Goal: Information Seeking & Learning: Learn about a topic

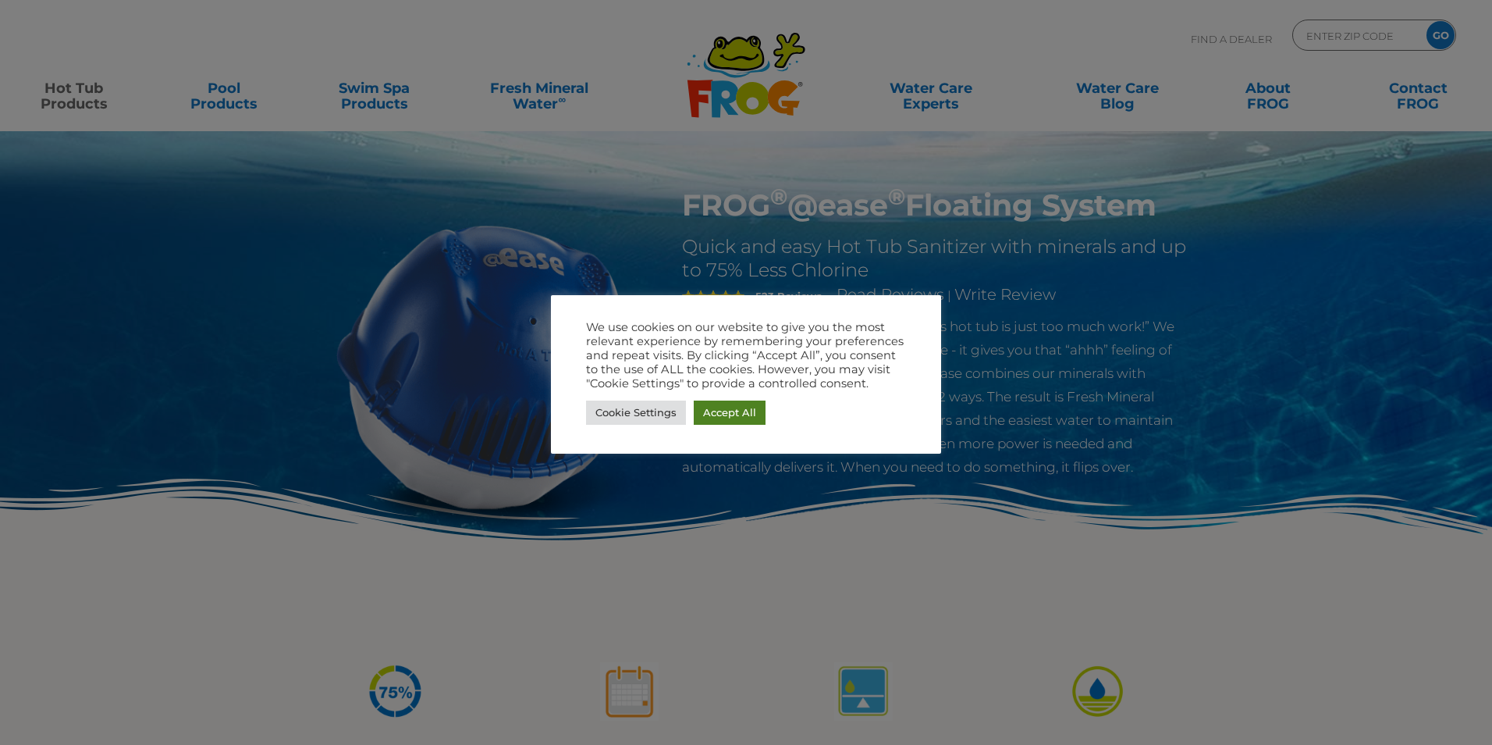
click at [719, 416] on link "Accept All" at bounding box center [730, 412] width 72 height 24
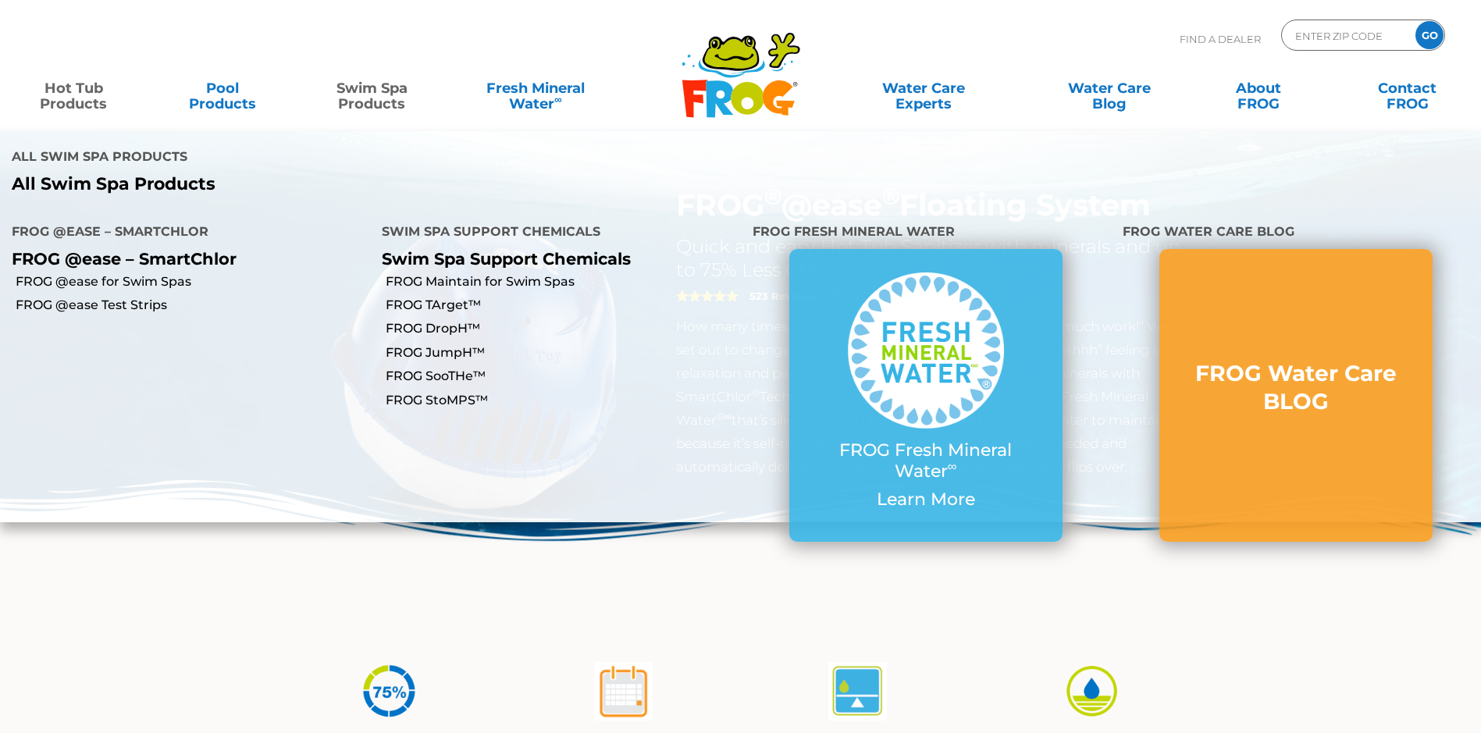
click at [363, 101] on link "Swim Spa Products" at bounding box center [372, 88] width 116 height 31
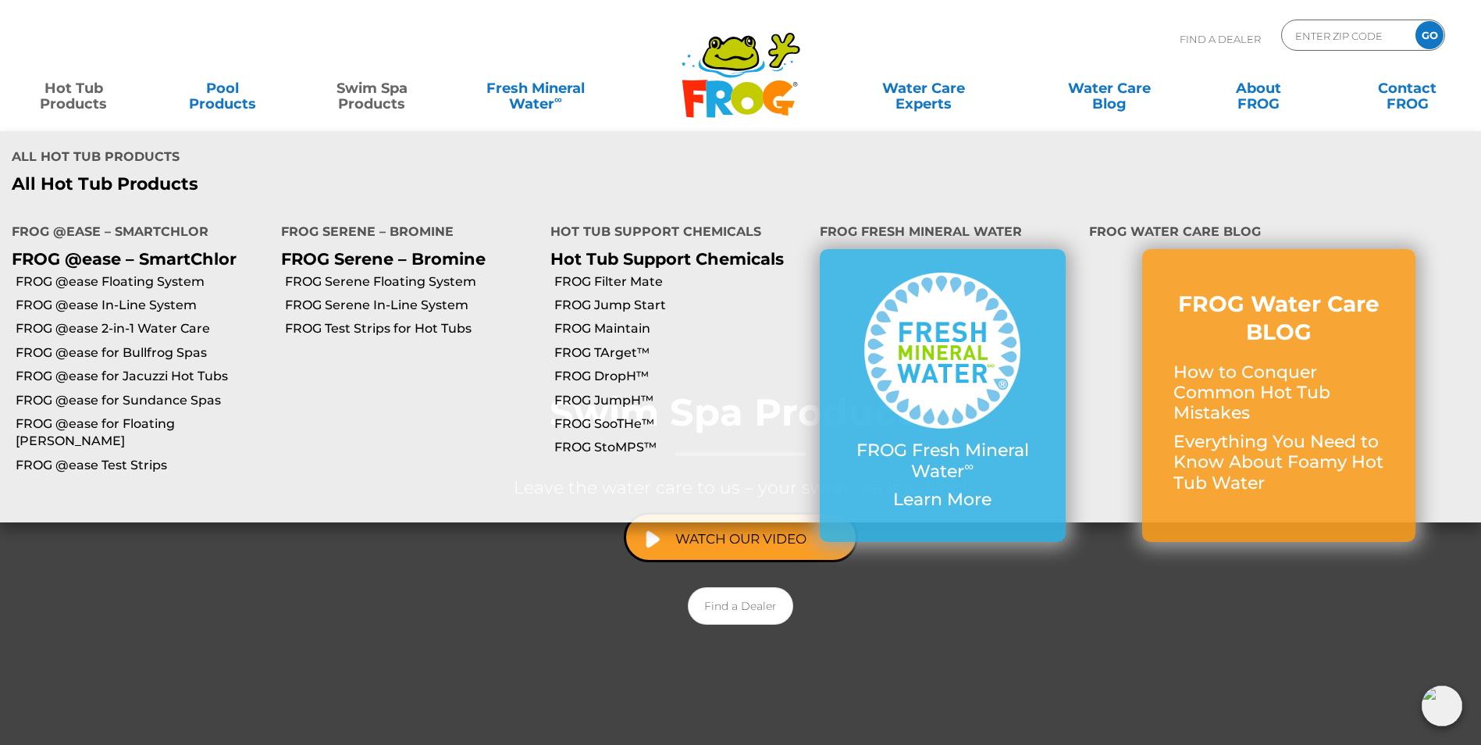
click at [90, 93] on link "Hot Tub Products" at bounding box center [74, 88] width 116 height 31
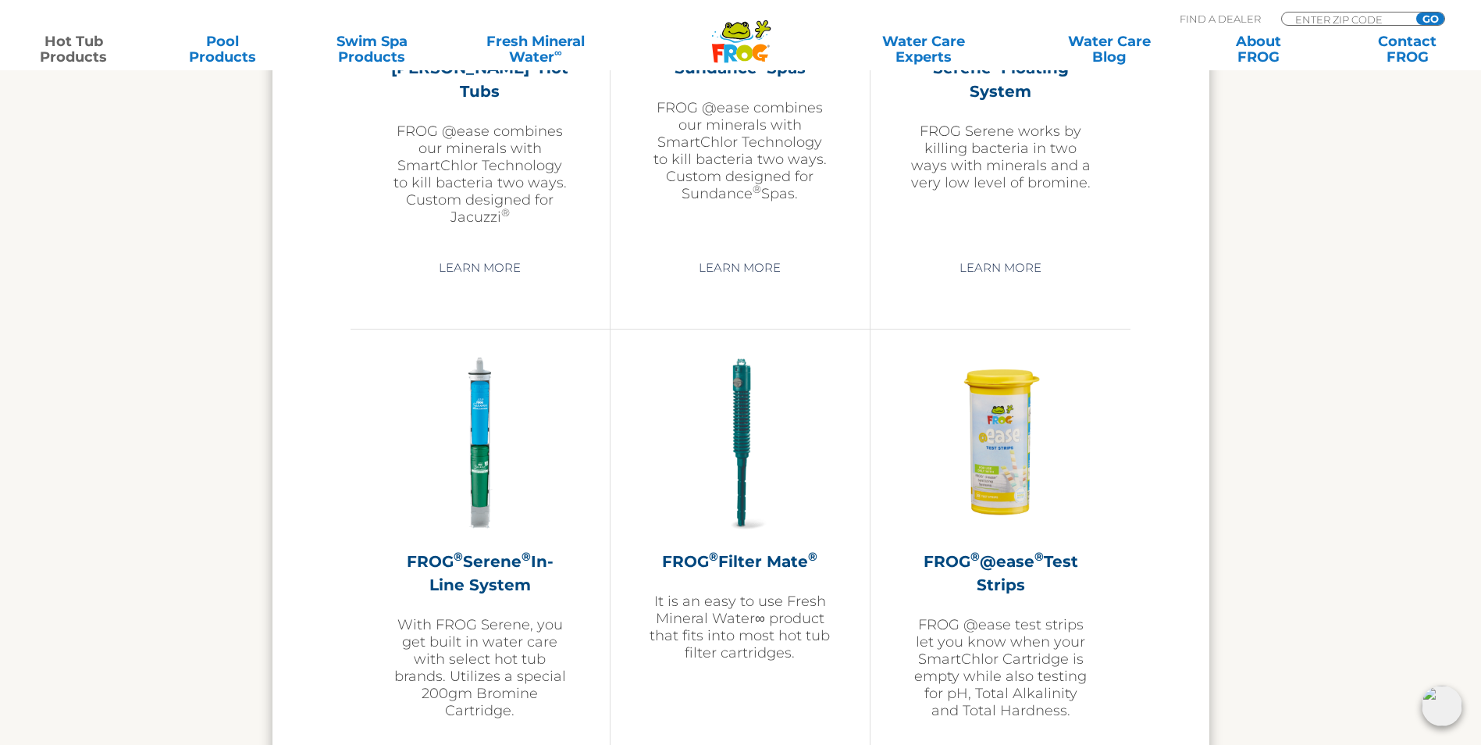
scroll to position [2810, 0]
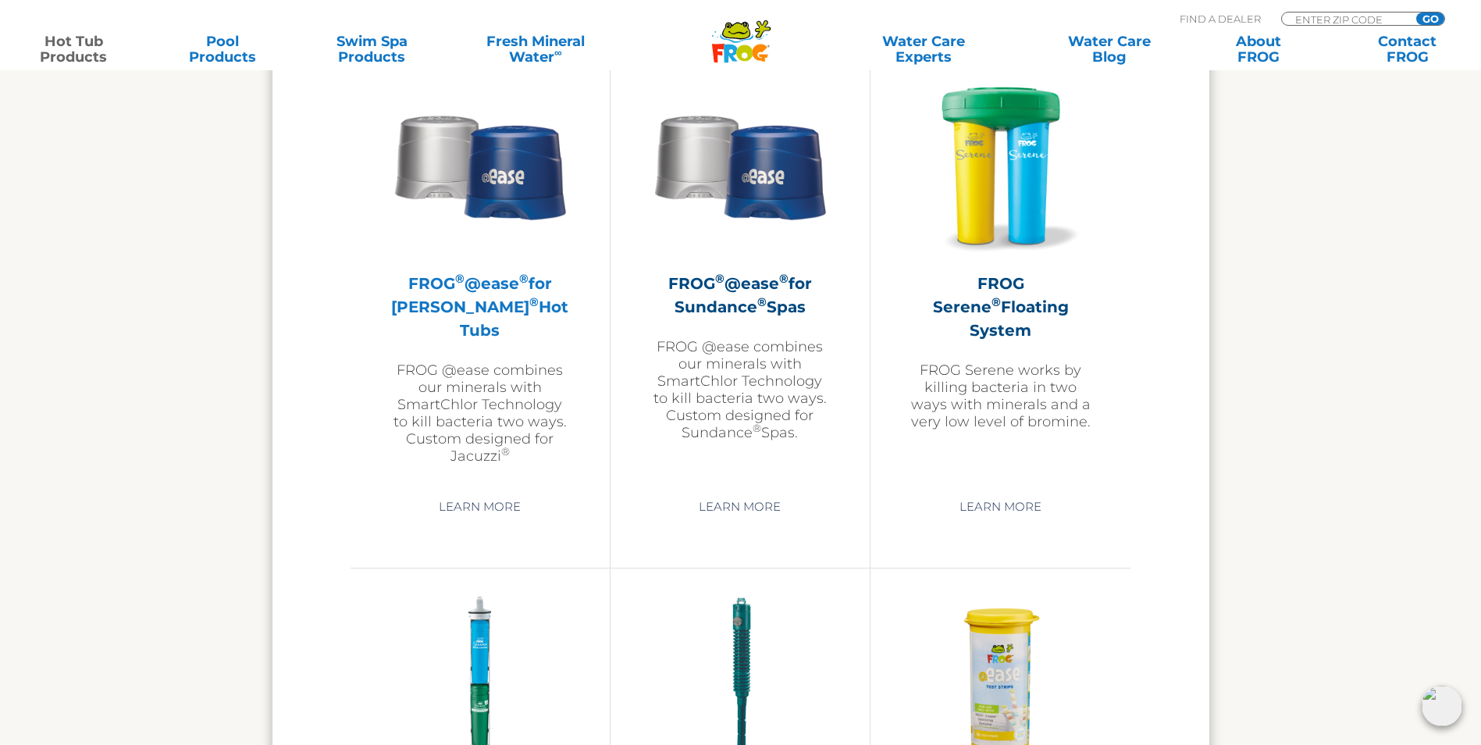
click at [459, 305] on h2 "FROG ® @ease ® for Jacuzzi ® Hot Tubs" at bounding box center [479, 307] width 181 height 70
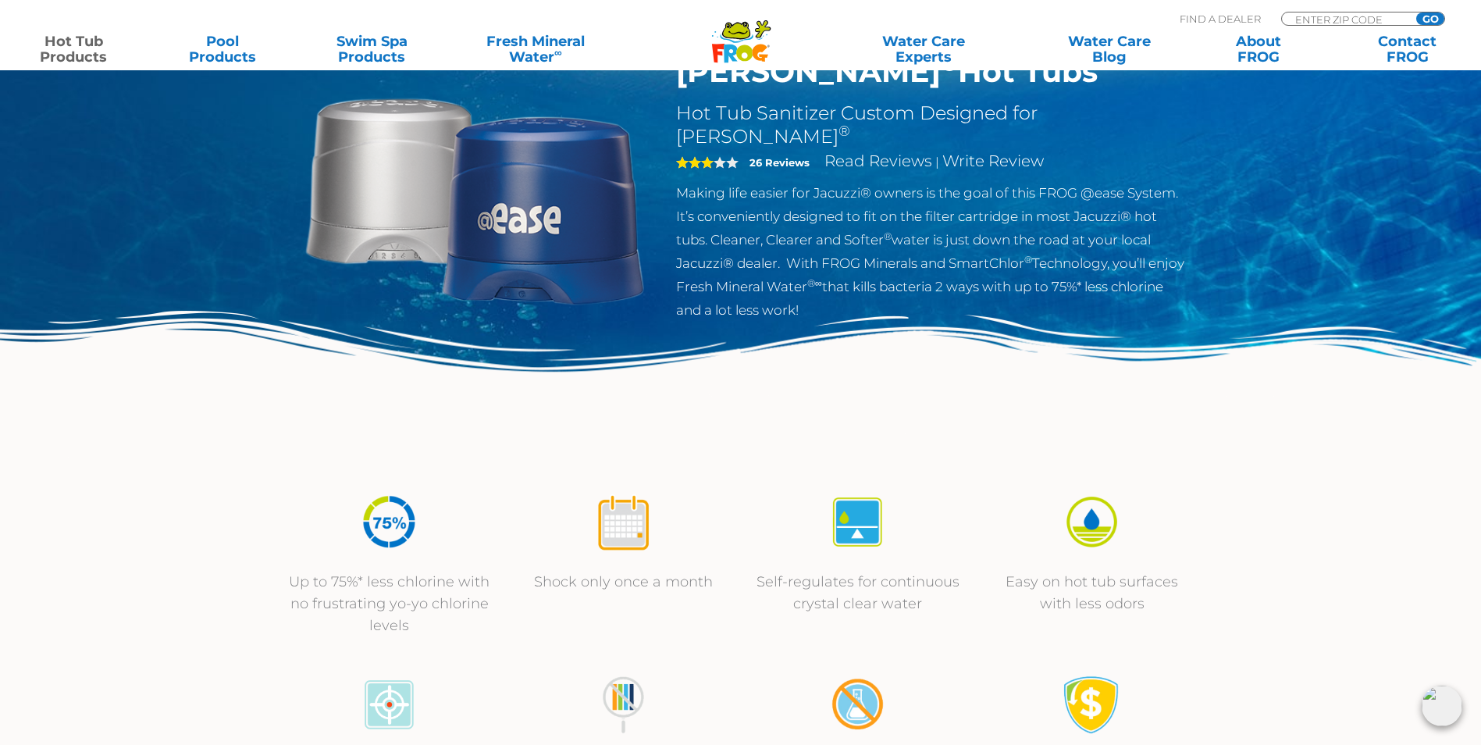
scroll to position [156, 0]
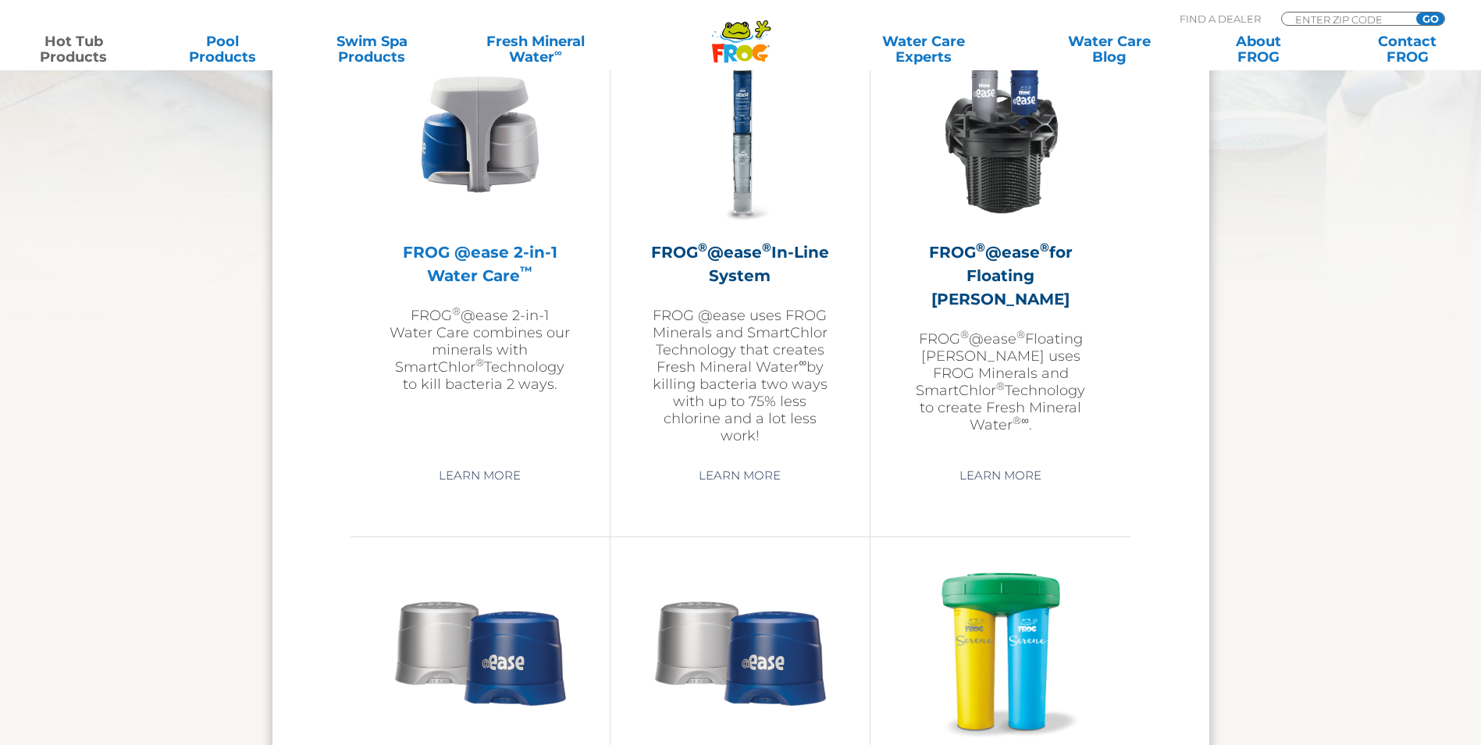
scroll to position [2321, 0]
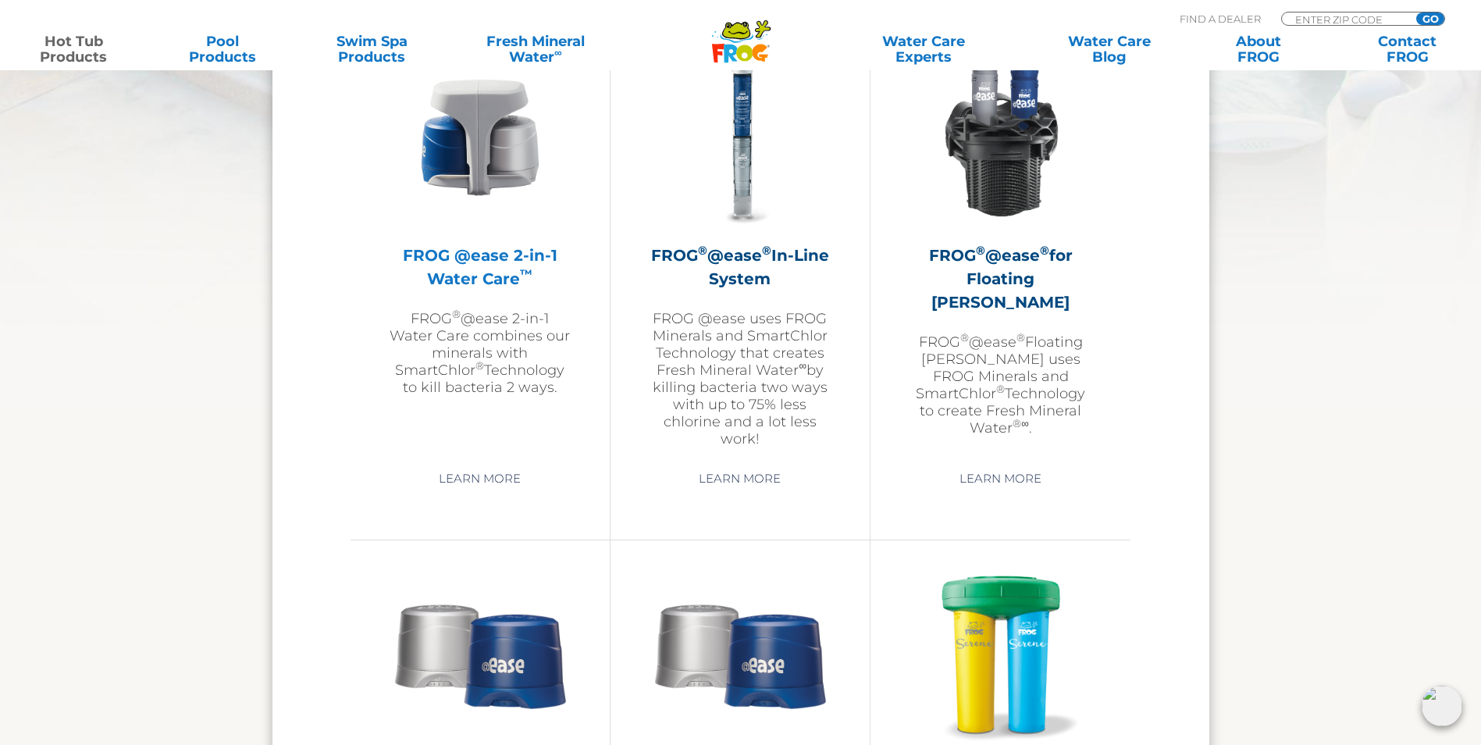
click at [482, 268] on h2 "FROG @ease 2-in-1 Water Care ™" at bounding box center [479, 267] width 181 height 47
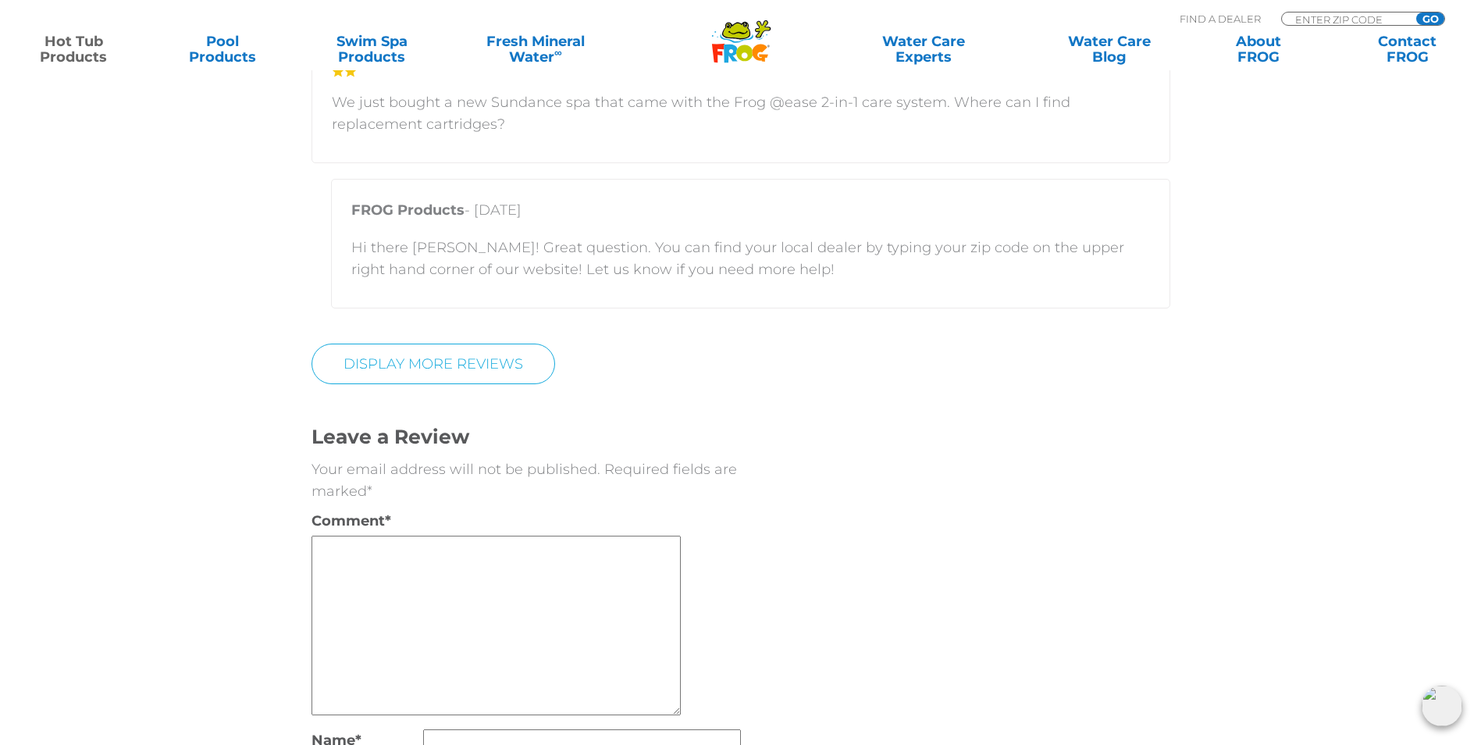
scroll to position [3434, 0]
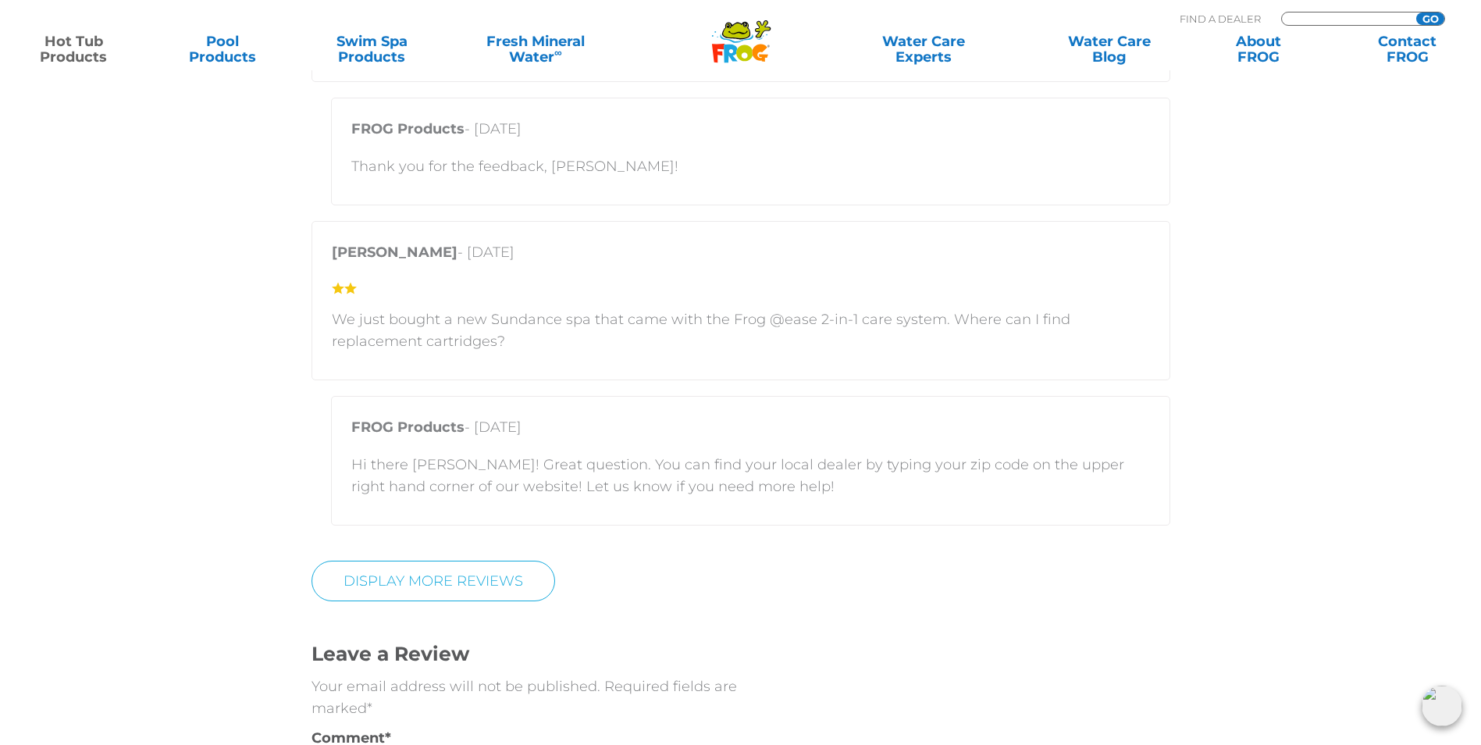
click at [1298, 16] on input "Zip Code Form" at bounding box center [1345, 18] width 105 height 13
type input "13041"
click at [1423, 18] on input "GO" at bounding box center [1430, 18] width 28 height 12
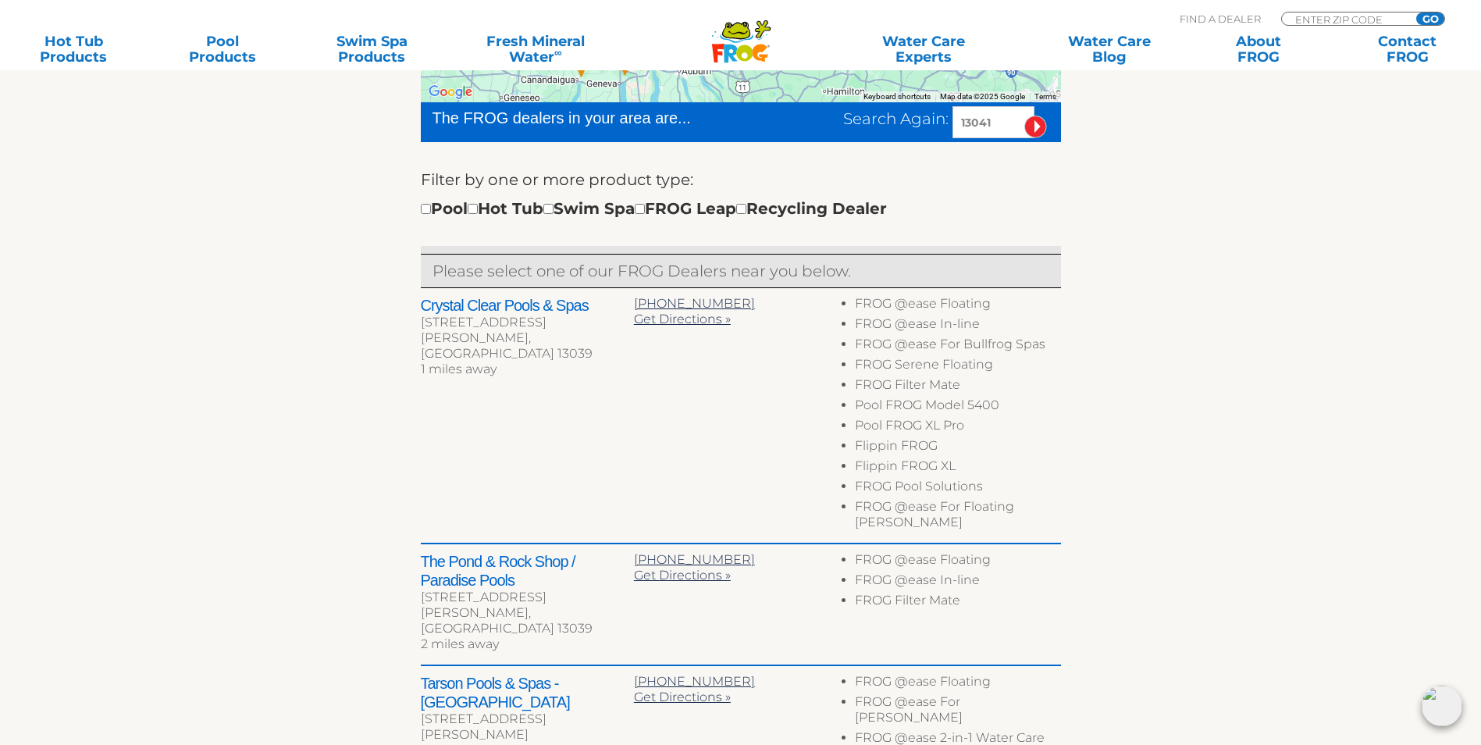
scroll to position [468, 0]
click at [478, 215] on input "checkbox" at bounding box center [473, 209] width 10 height 10
checkbox input "true"
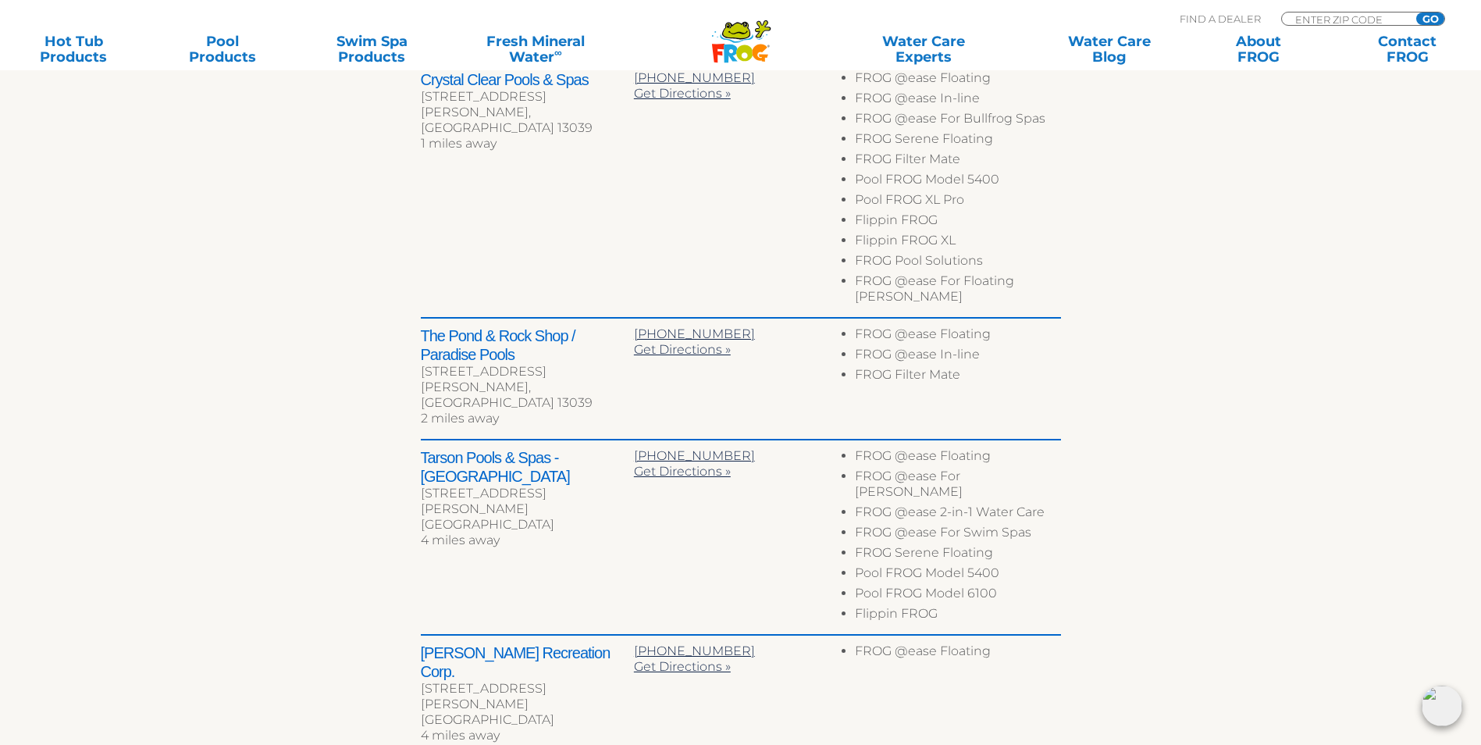
scroll to position [700, 0]
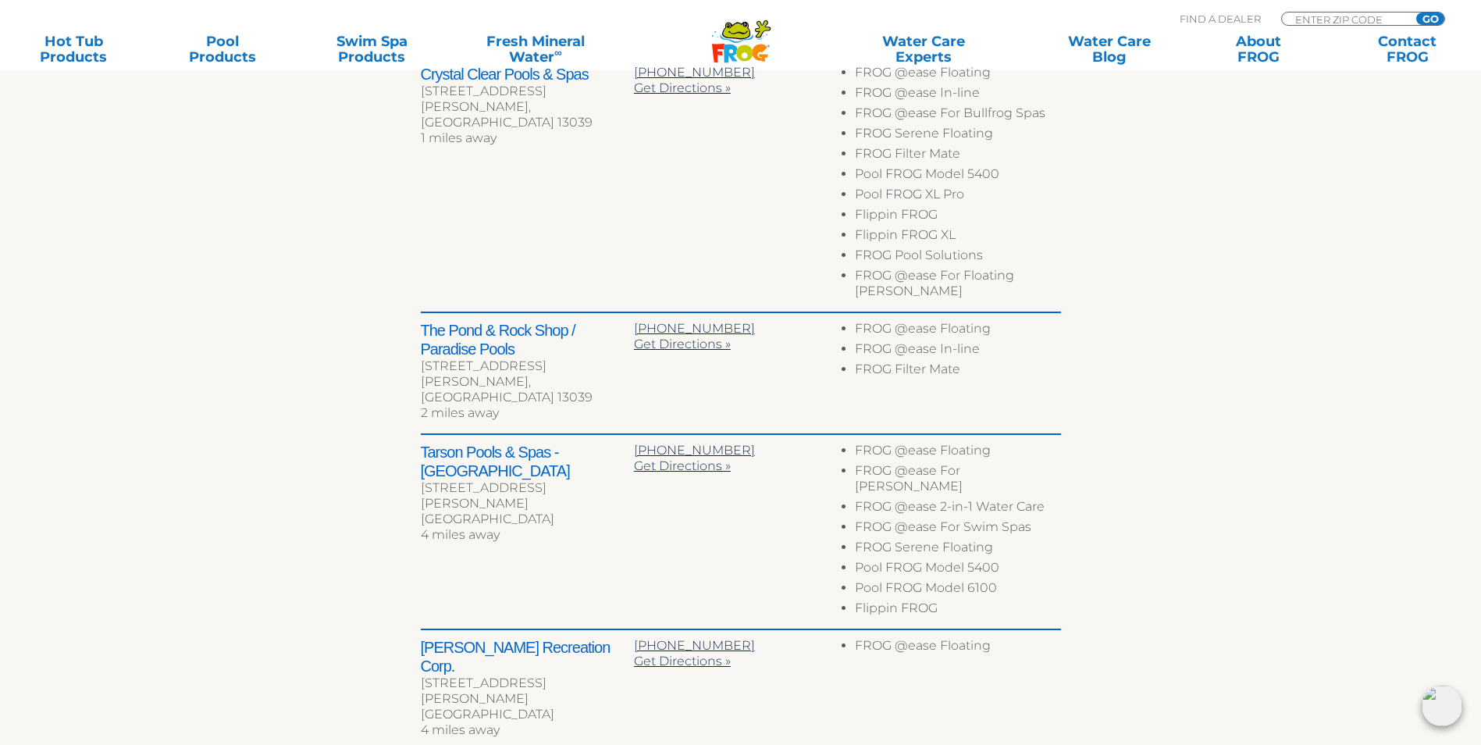
click at [465, 443] on h2 "Tarson Pools & Spas - [GEOGRAPHIC_DATA]" at bounding box center [527, 461] width 213 height 37
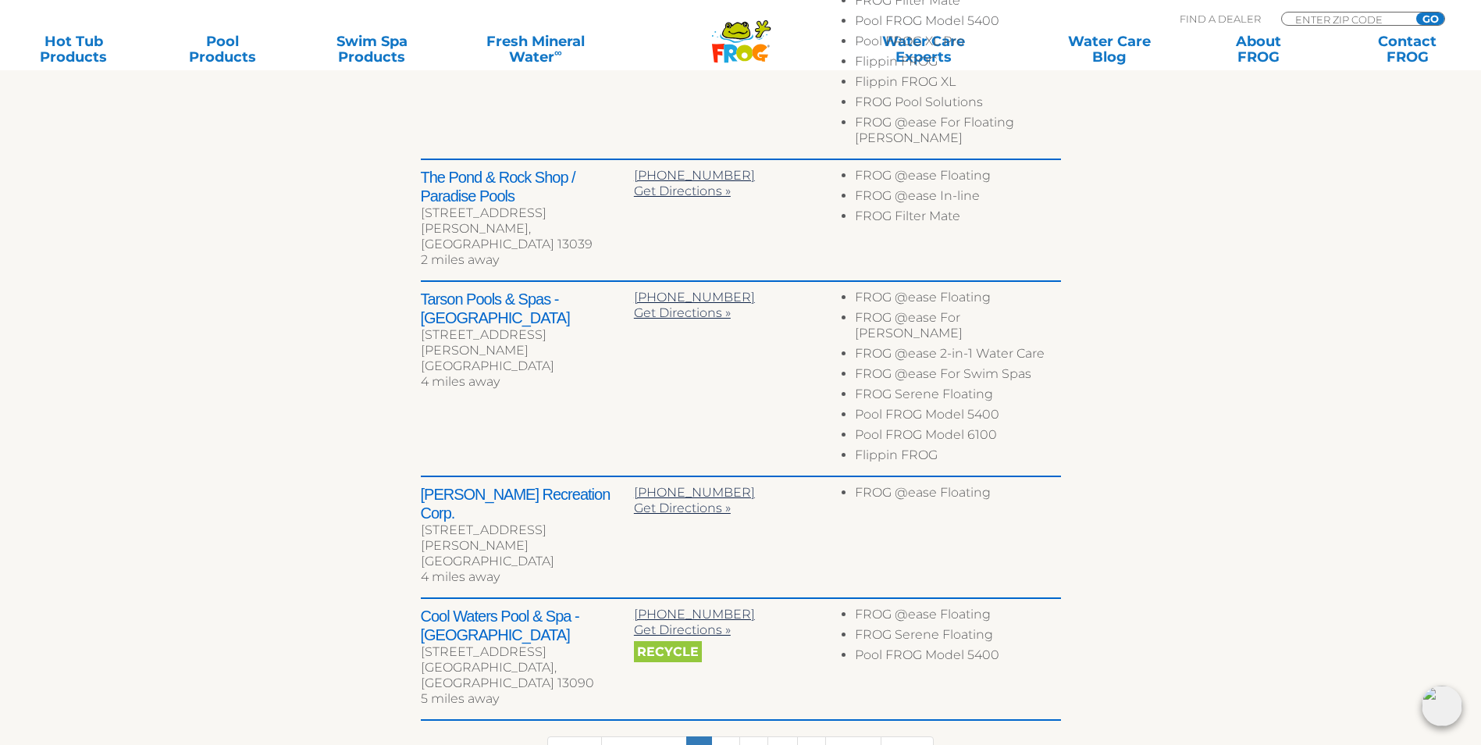
scroll to position [856, 0]
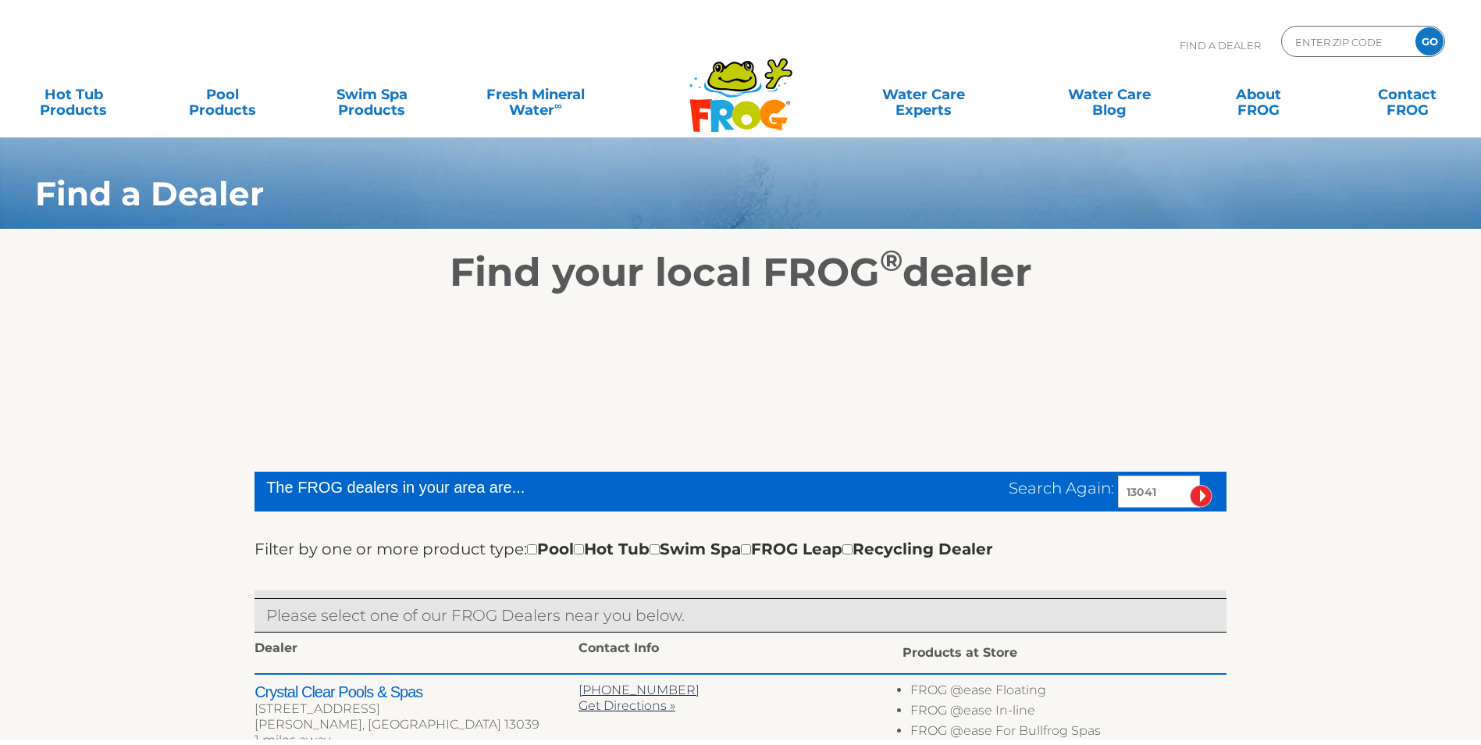
scroll to position [468, 0]
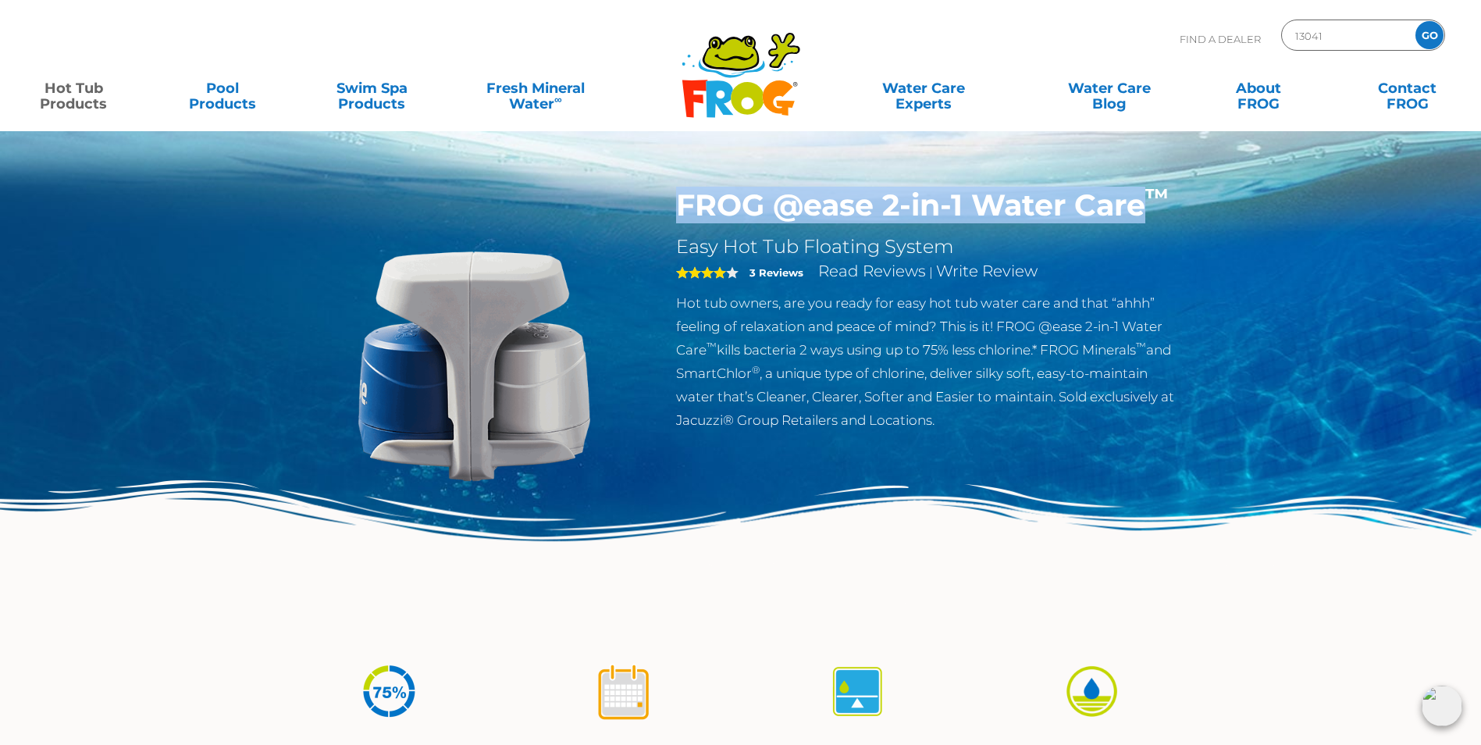
drag, startPoint x: 693, startPoint y: 208, endPoint x: 1143, endPoint y: 199, distance: 449.7
click at [1143, 199] on div "FROG @ease 2-in-1 Water Care ™ Easy Hot Tub Floating System 4 3 Reviews Read Re…" at bounding box center [930, 313] width 533 height 252
copy h1 "FROG @ease 2-in-1 Water Care"
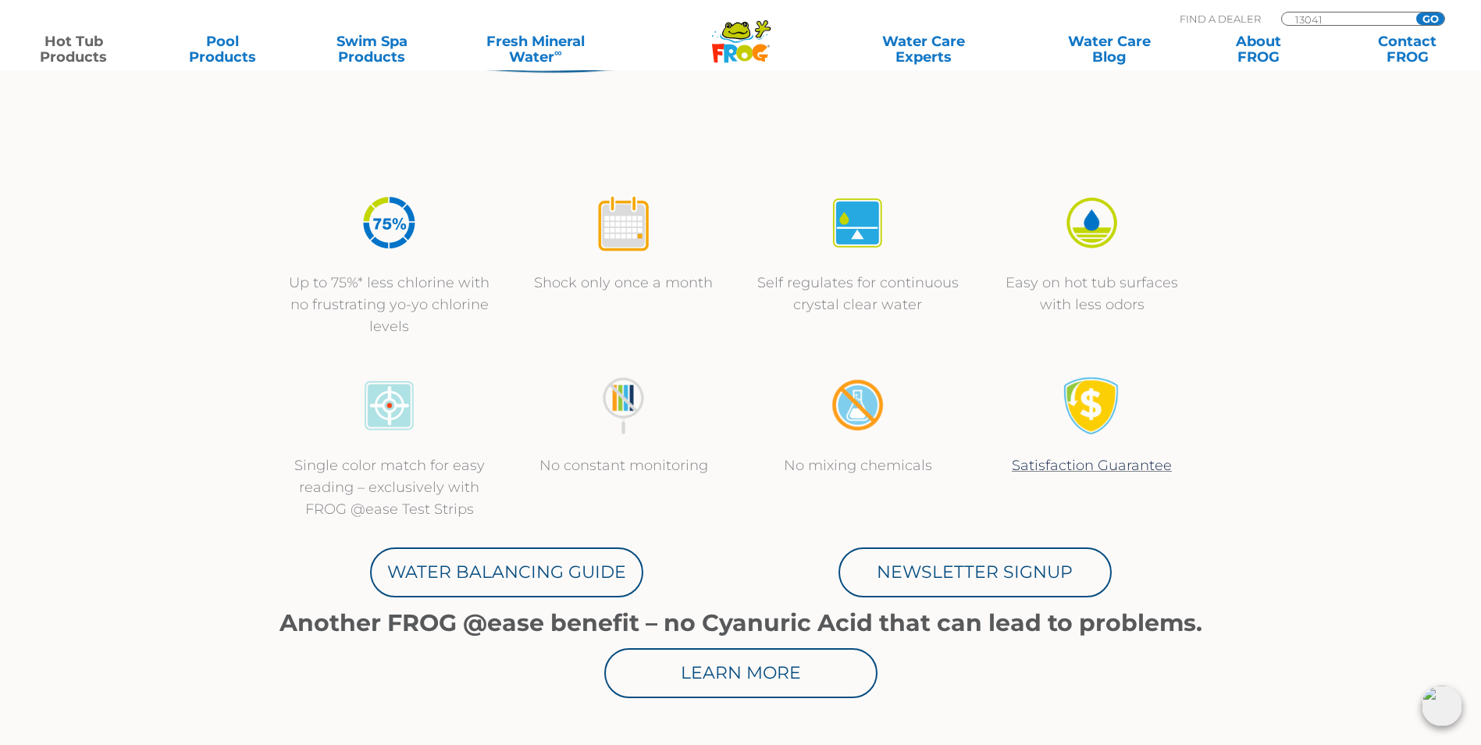
scroll to position [624, 0]
